Goal: Task Accomplishment & Management: Complete application form

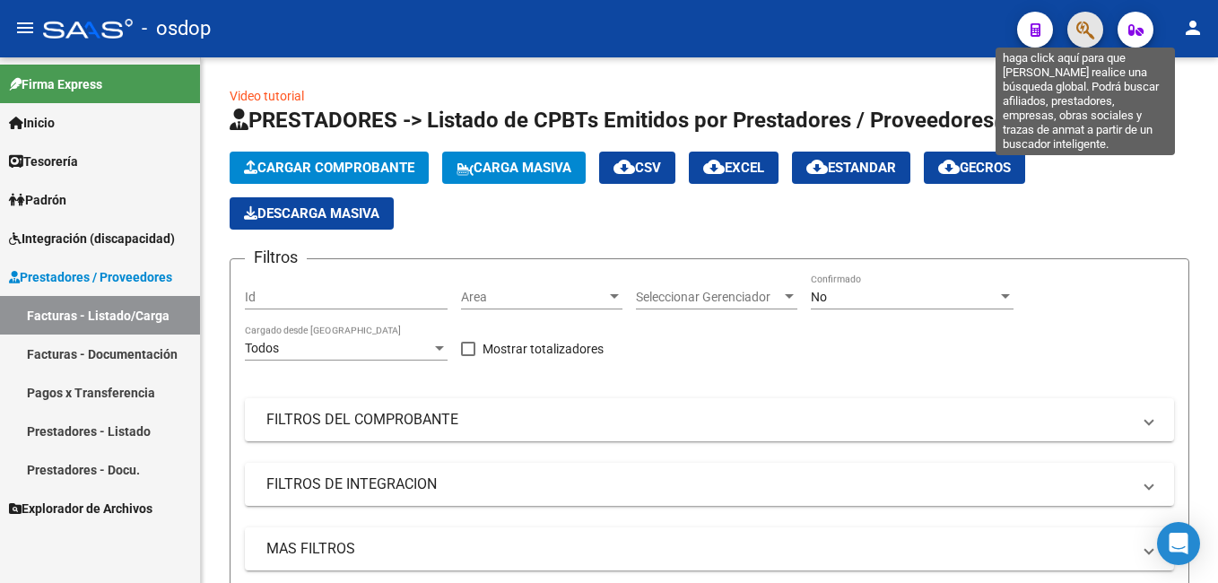
click at [1090, 33] on icon "button" at bounding box center [1085, 30] width 18 height 21
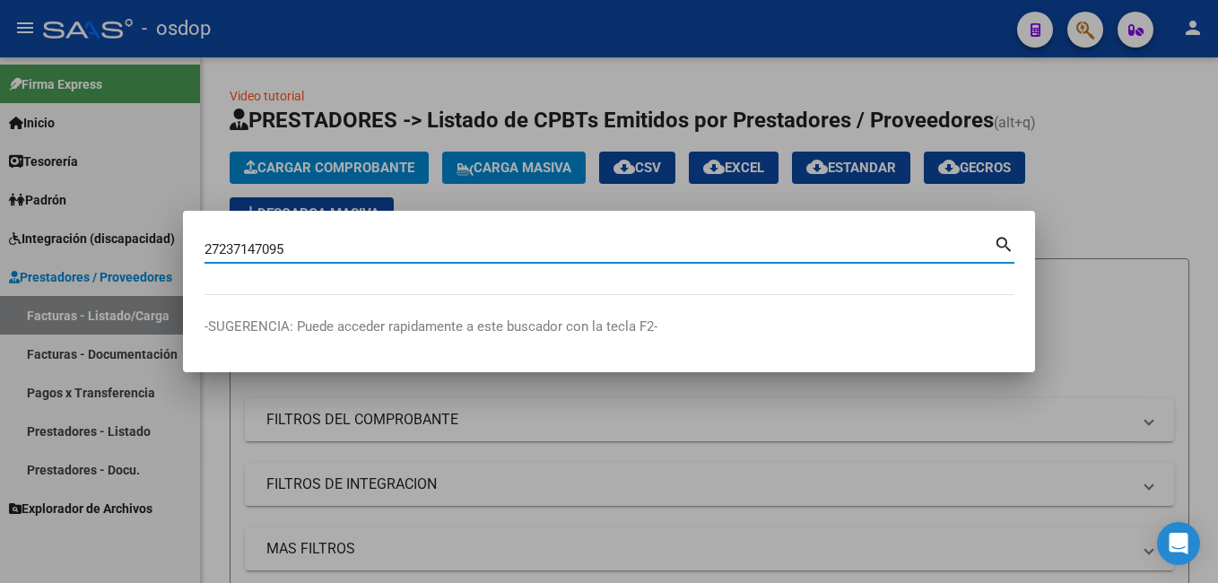
type input "27237147095"
click at [1003, 240] on mat-icon "search" at bounding box center [1004, 243] width 21 height 22
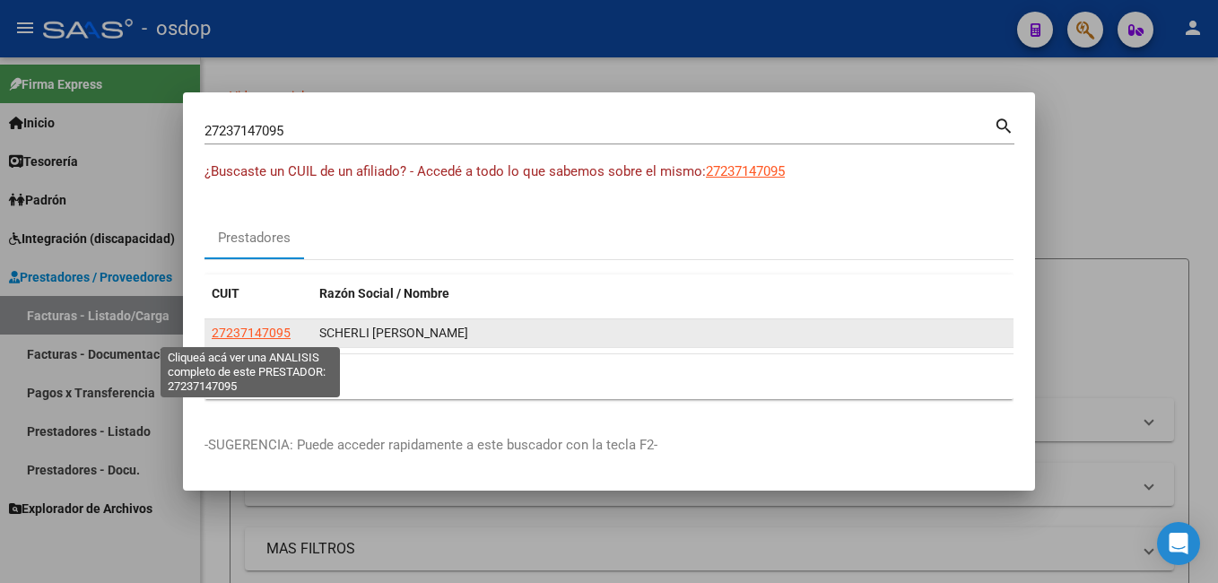
click at [250, 336] on span "27237147095" at bounding box center [251, 333] width 79 height 14
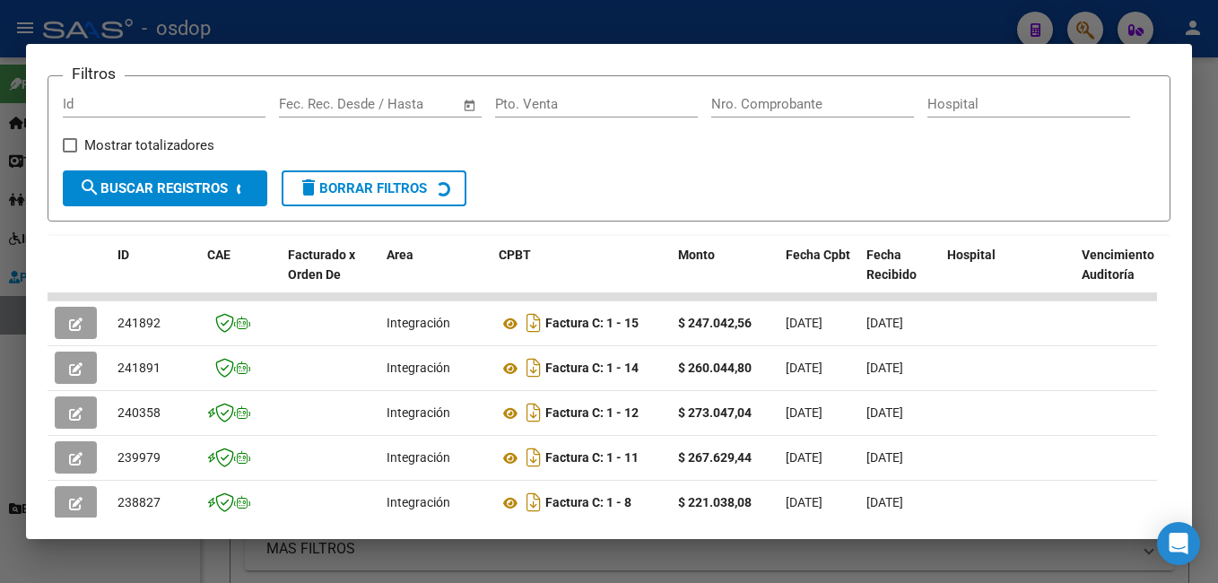
scroll to position [303, 0]
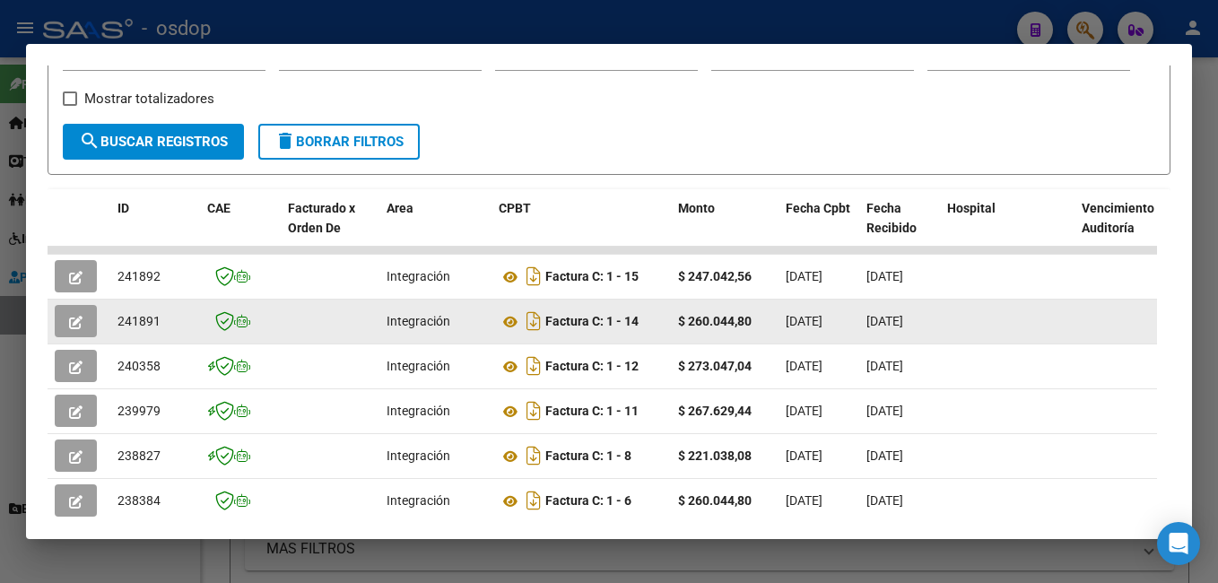
click at [71, 324] on icon "button" at bounding box center [75, 322] width 13 height 13
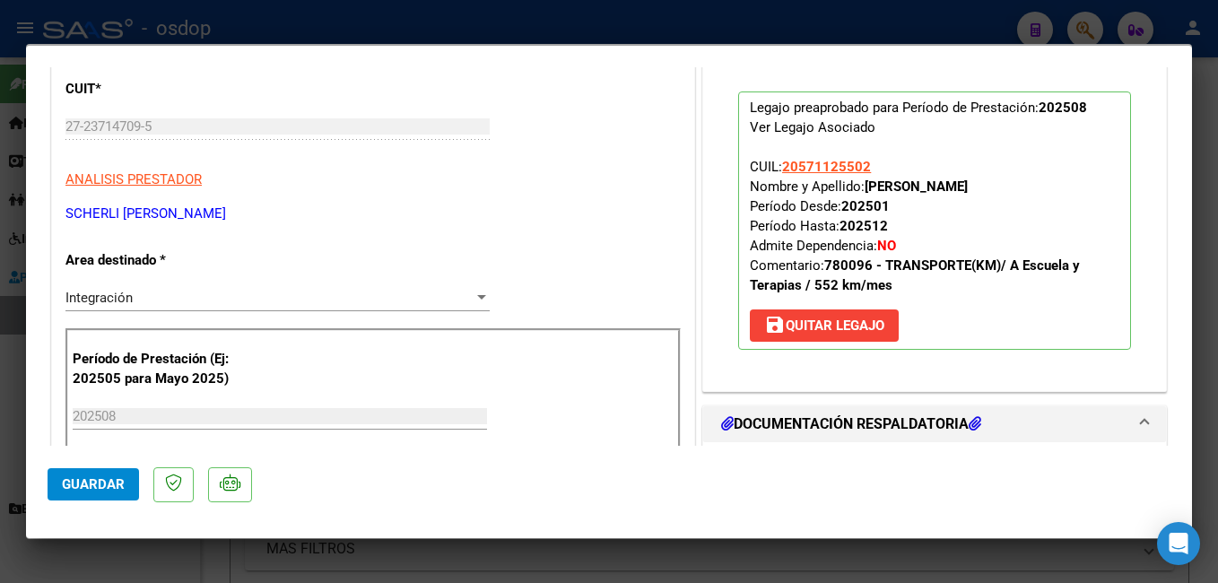
scroll to position [179, 0]
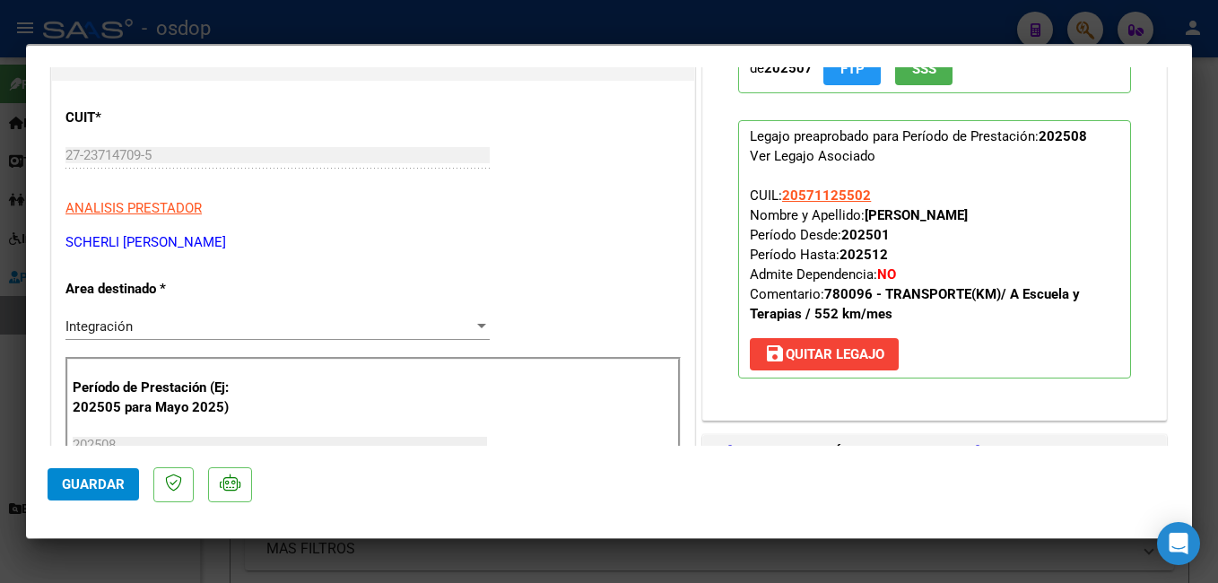
click at [514, 10] on div at bounding box center [609, 291] width 1218 height 583
type input "$ 0,00"
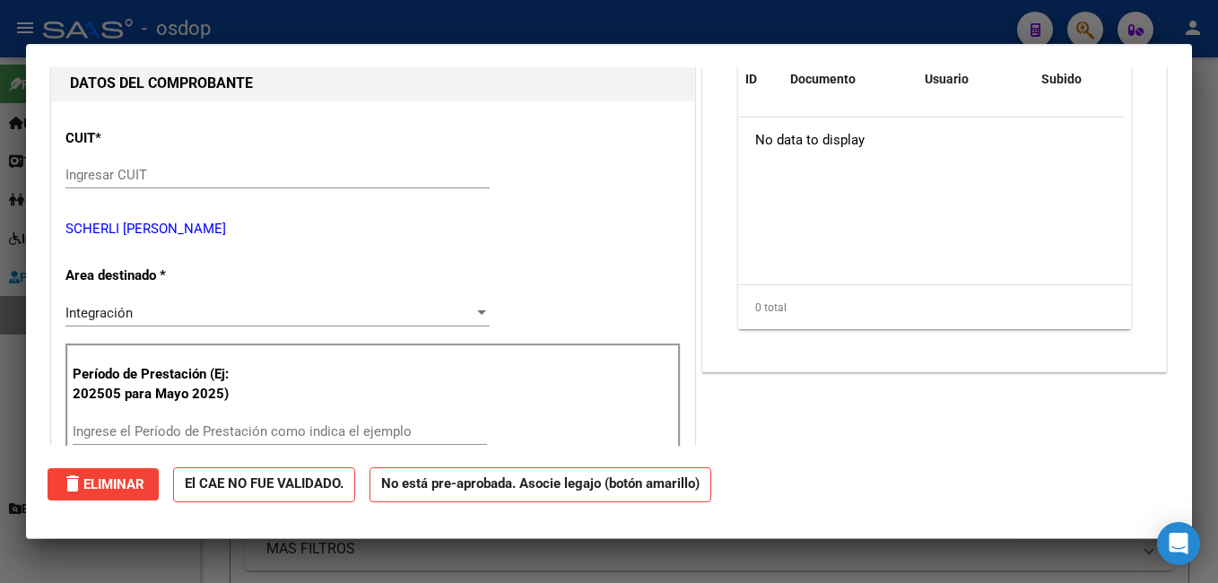
scroll to position [0, 0]
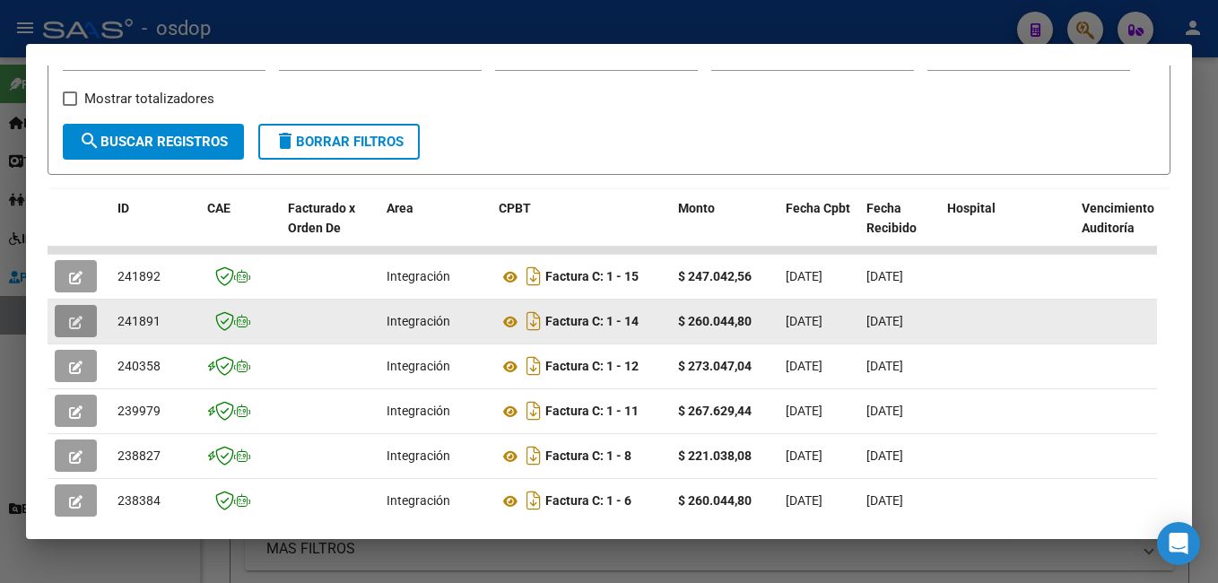
click at [73, 325] on icon "button" at bounding box center [75, 322] width 13 height 13
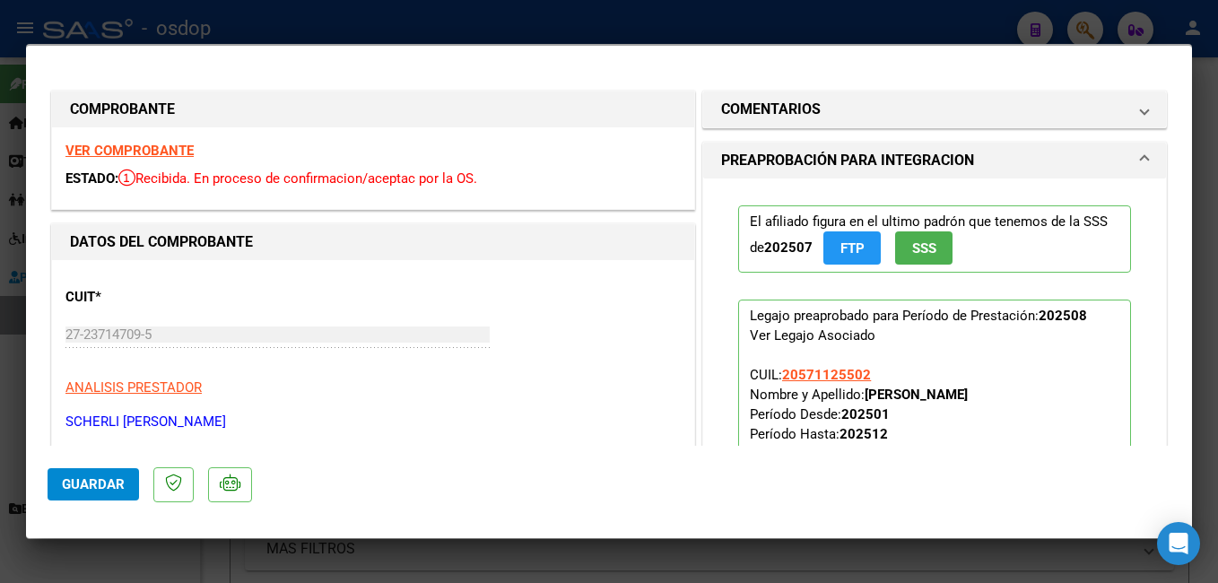
scroll to position [90, 0]
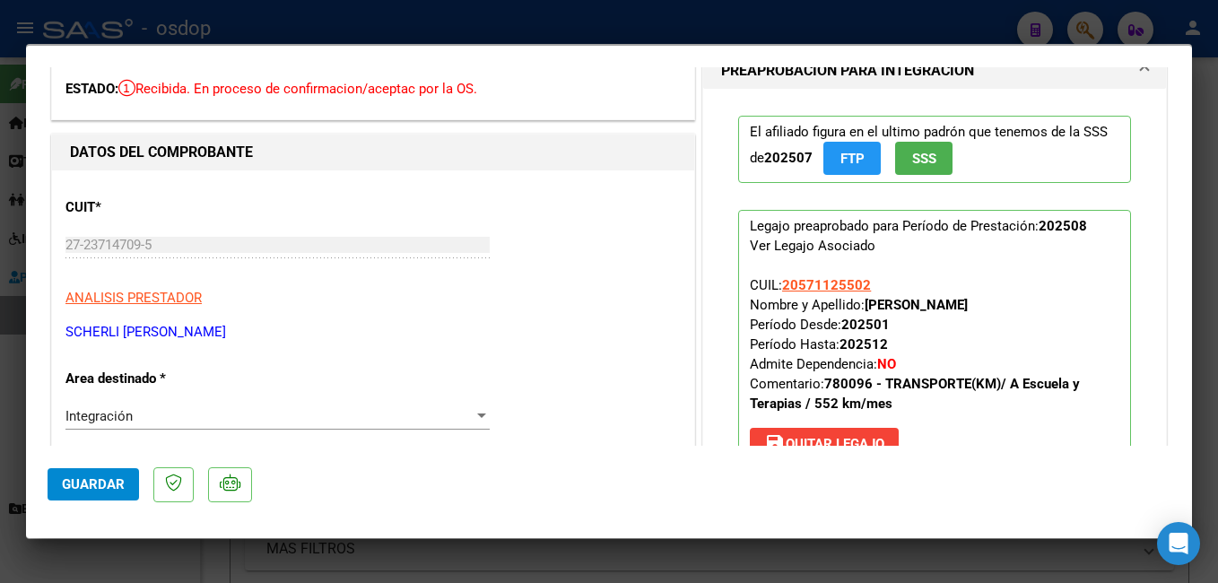
click at [531, 17] on div at bounding box center [609, 291] width 1218 height 583
type input "$ 0,00"
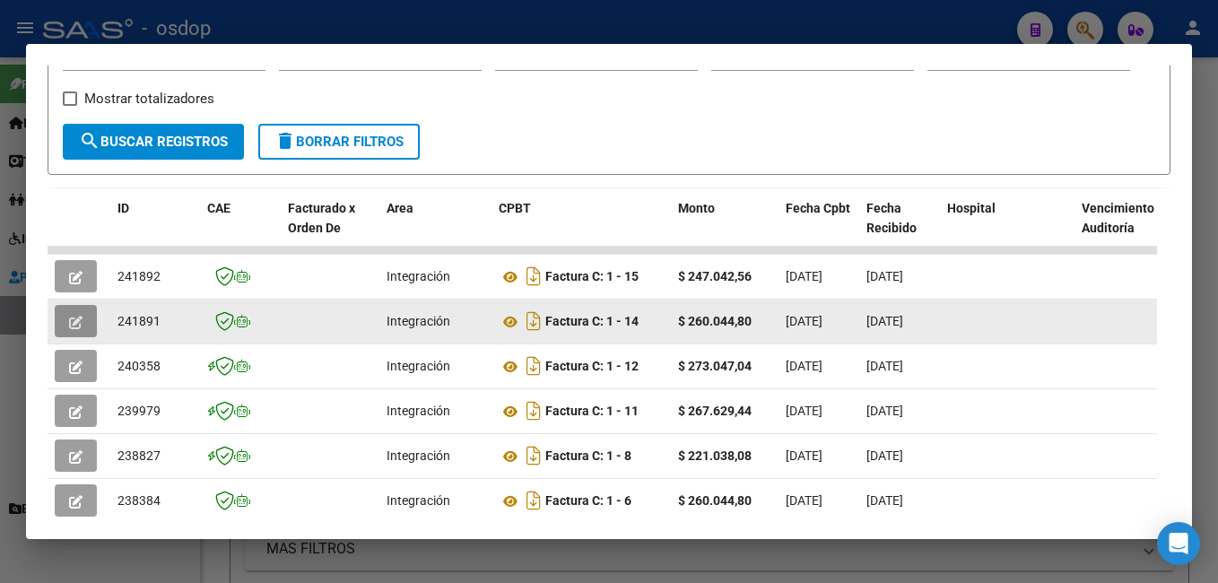
click at [74, 329] on icon "button" at bounding box center [75, 322] width 13 height 13
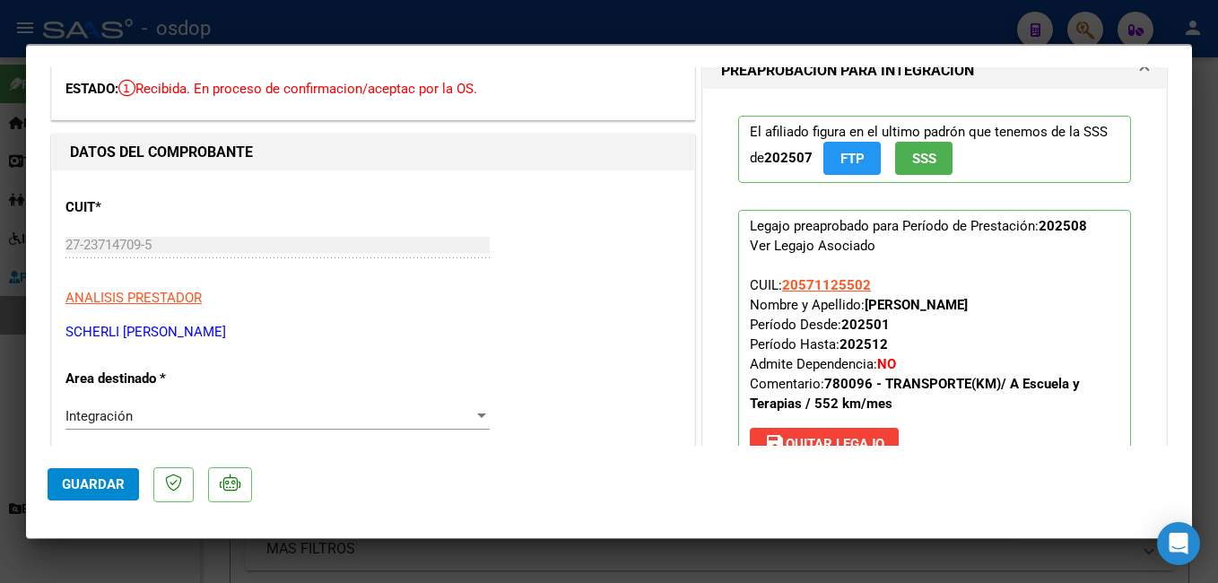
click at [636, 18] on div at bounding box center [609, 291] width 1218 height 583
type input "$ 0,00"
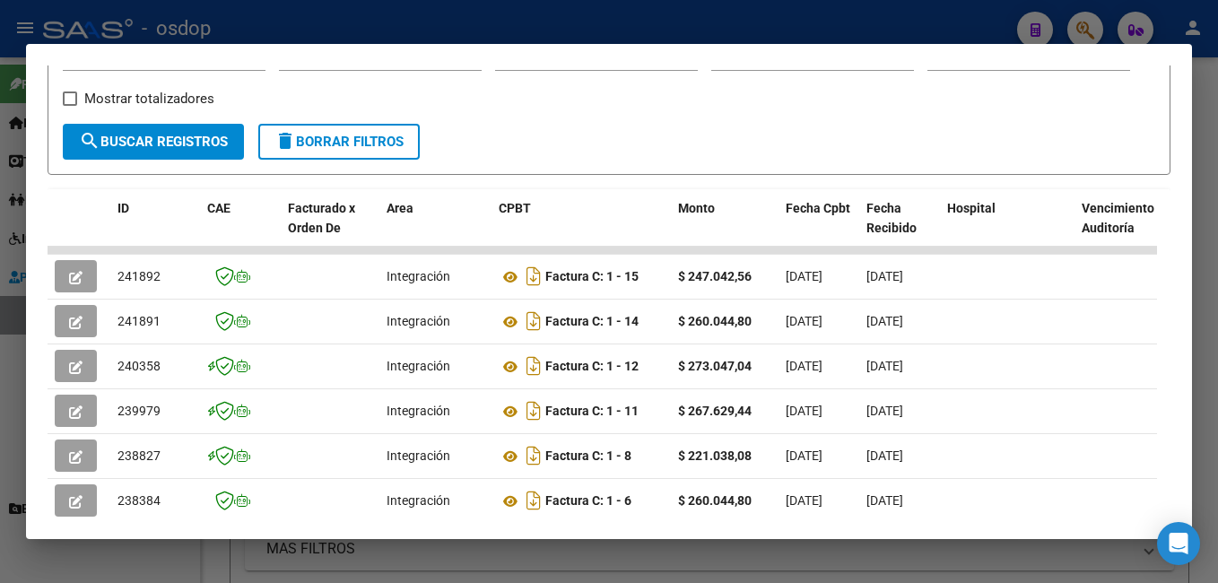
click at [823, 19] on div at bounding box center [609, 291] width 1218 height 583
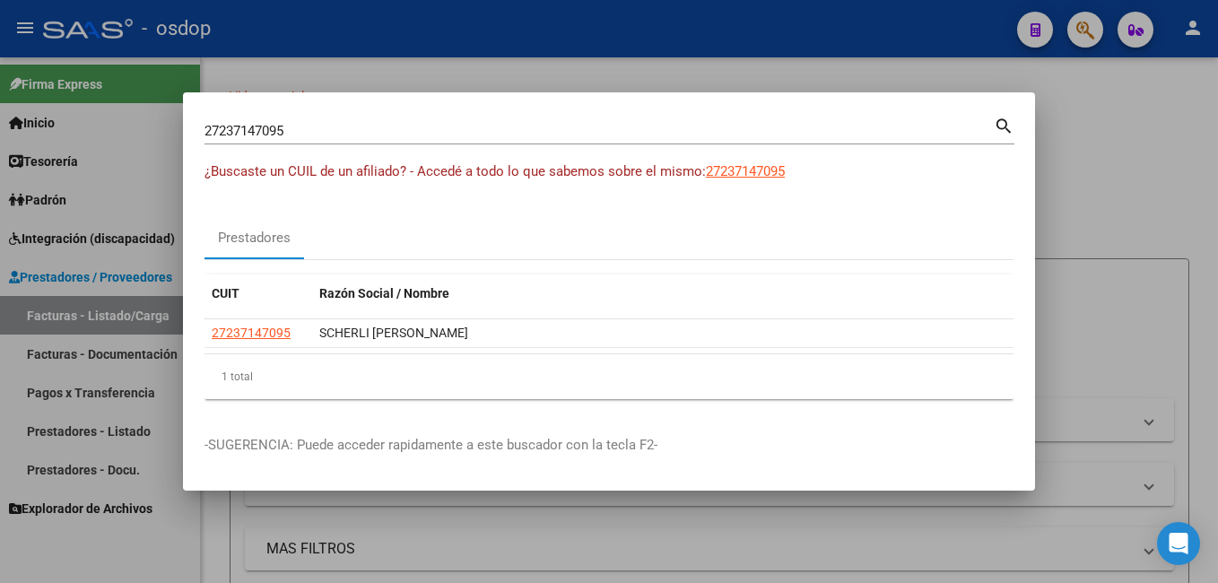
click at [801, 70] on div at bounding box center [609, 291] width 1218 height 583
